Goal: Task Accomplishment & Management: Use online tool/utility

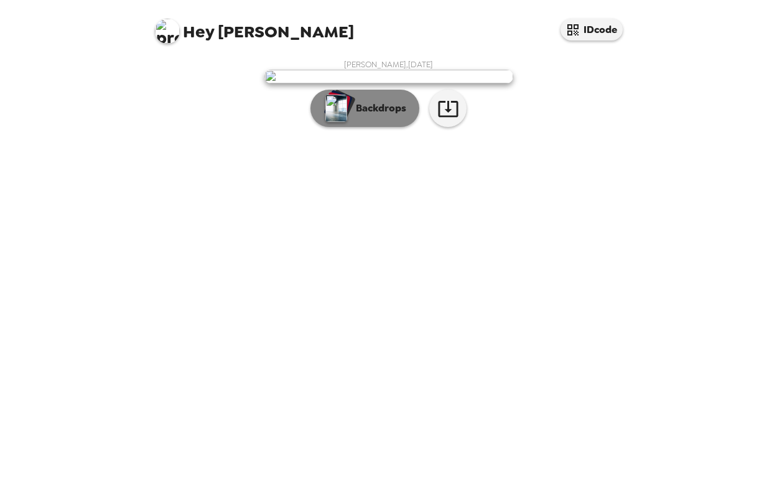
click at [357, 127] on button "Backdrops" at bounding box center [364, 108] width 109 height 37
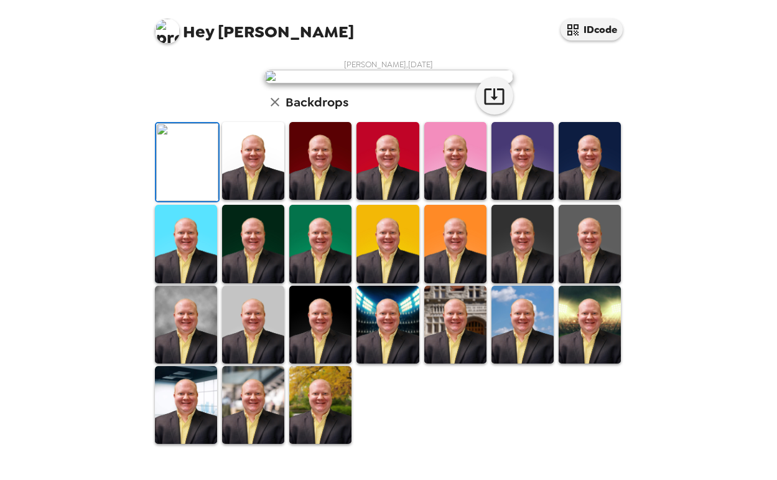
scroll to position [275, 0]
click at [450, 169] on img at bounding box center [455, 161] width 62 height 78
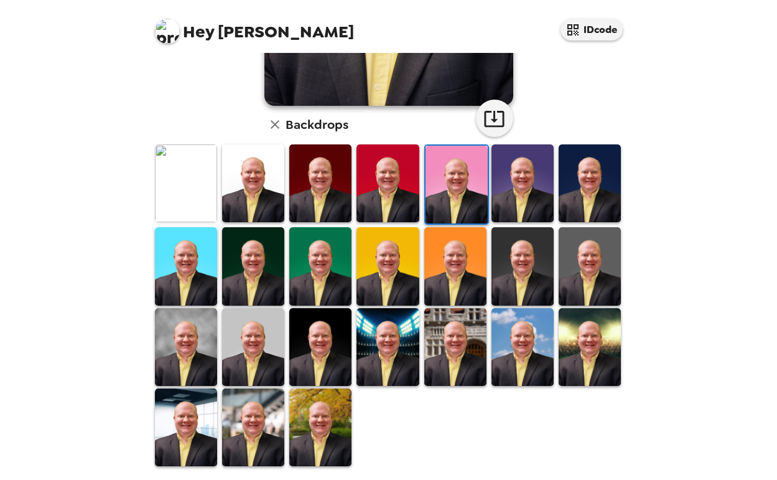
click at [536, 325] on img at bounding box center [523, 347] width 62 height 78
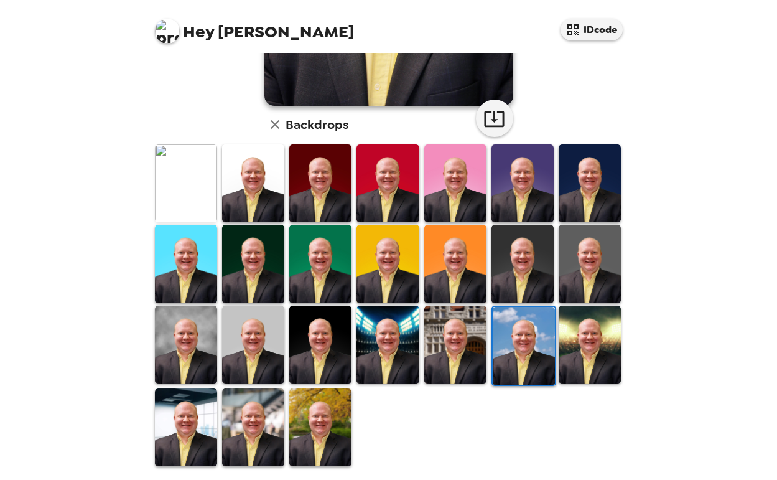
click at [597, 320] on img at bounding box center [590, 345] width 62 height 78
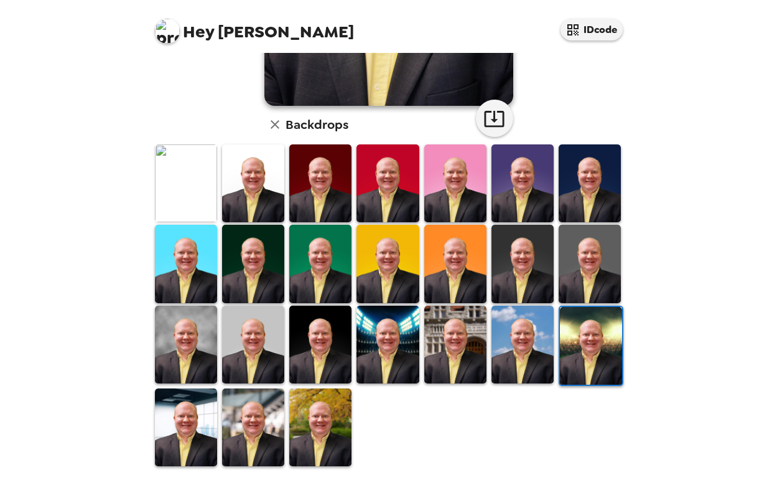
click at [432, 324] on img at bounding box center [455, 345] width 62 height 78
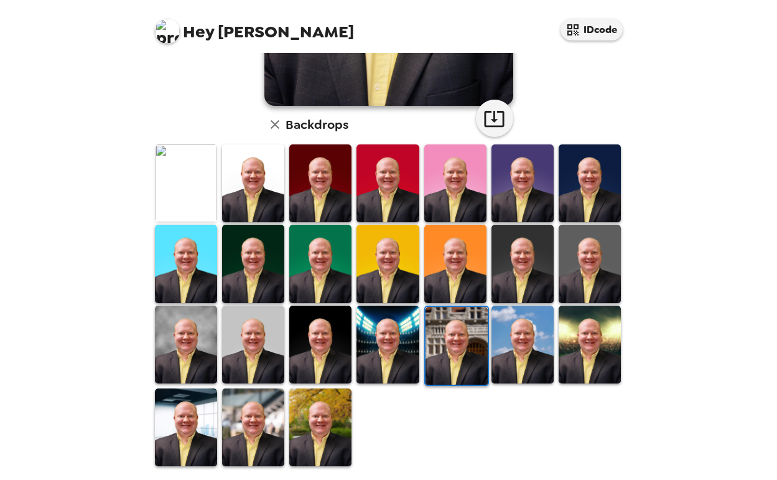
click at [331, 398] on img at bounding box center [320, 427] width 62 height 78
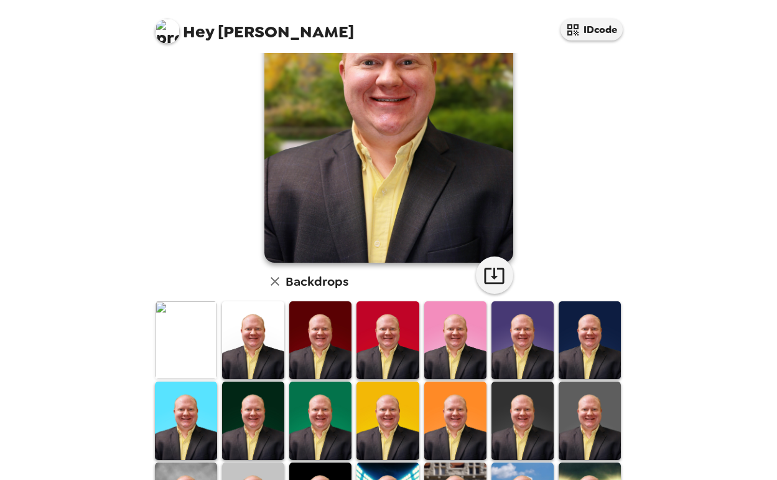
scroll to position [0, 0]
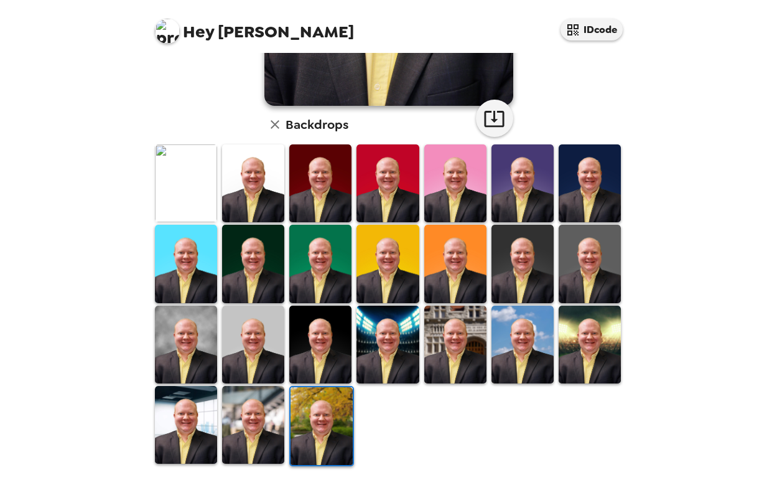
click at [186, 187] on img at bounding box center [186, 183] width 62 height 78
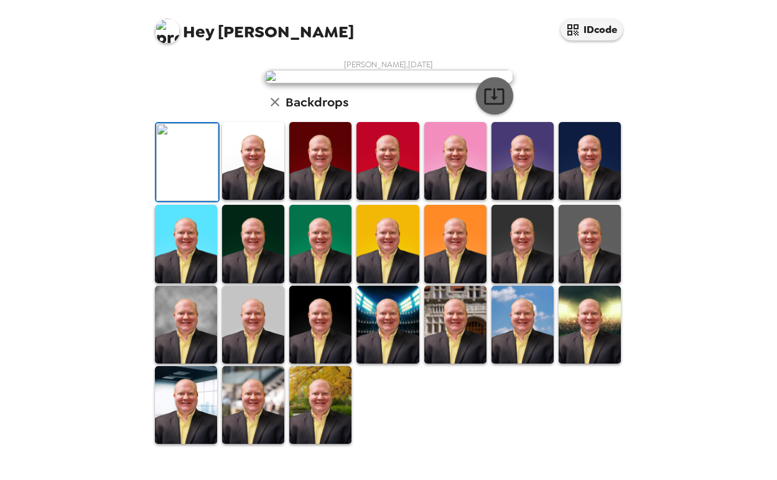
click at [490, 105] on icon "button" at bounding box center [494, 96] width 20 height 16
